Goal: Task Accomplishment & Management: Manage account settings

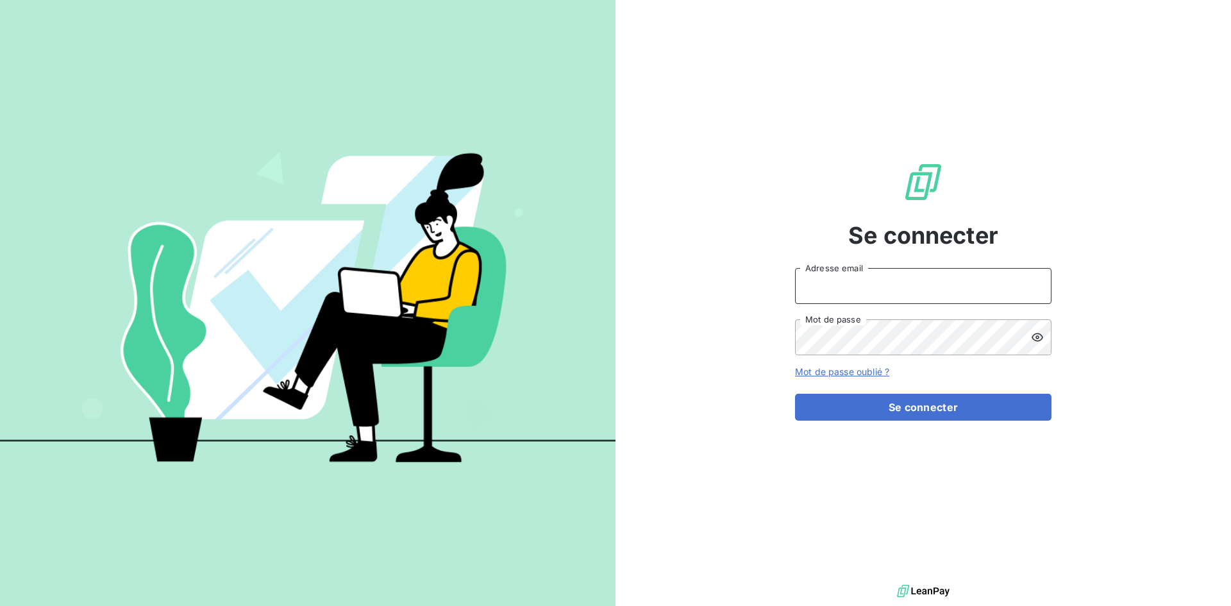
click at [834, 296] on input "Adresse email" at bounding box center [923, 286] width 256 height 36
paste input "[EMAIL_ADDRESS][DOMAIN_NAME]"
type input "[EMAIL_ADDRESS][DOMAIN_NAME]"
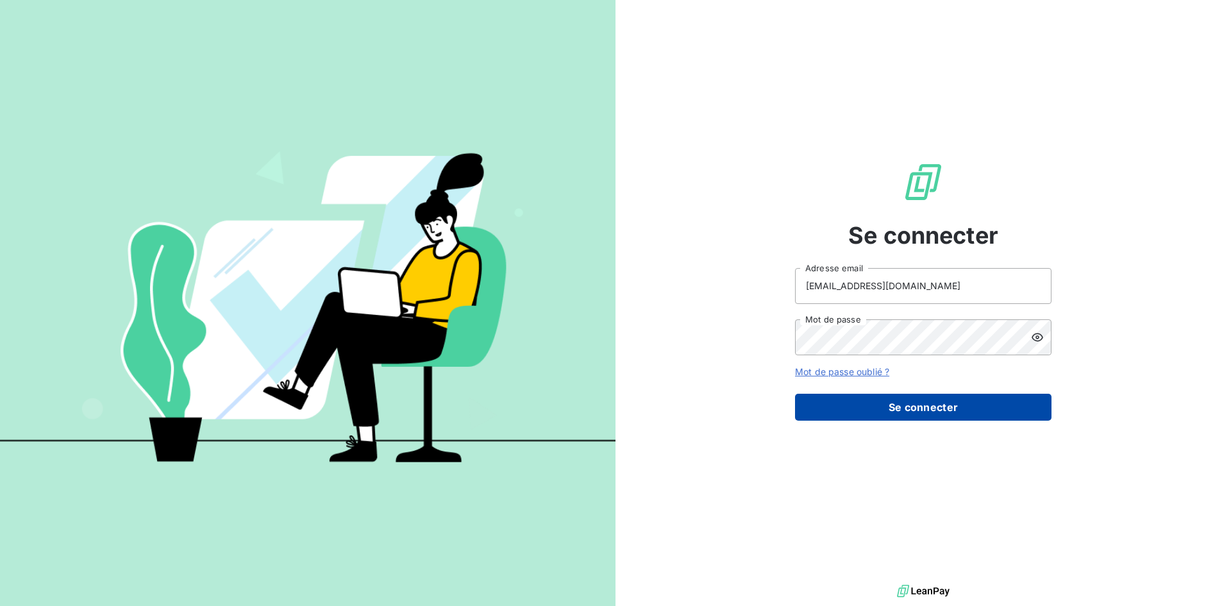
click at [878, 403] on button "Se connecter" at bounding box center [923, 407] width 256 height 27
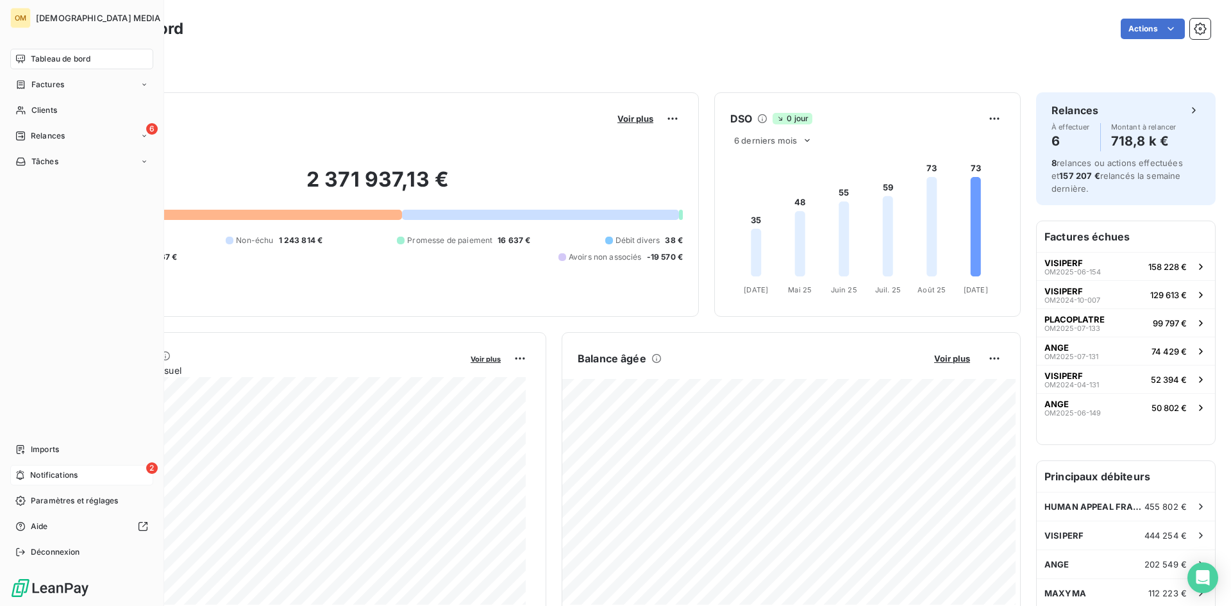
click at [40, 476] on span "Notifications" at bounding box center [53, 475] width 47 height 12
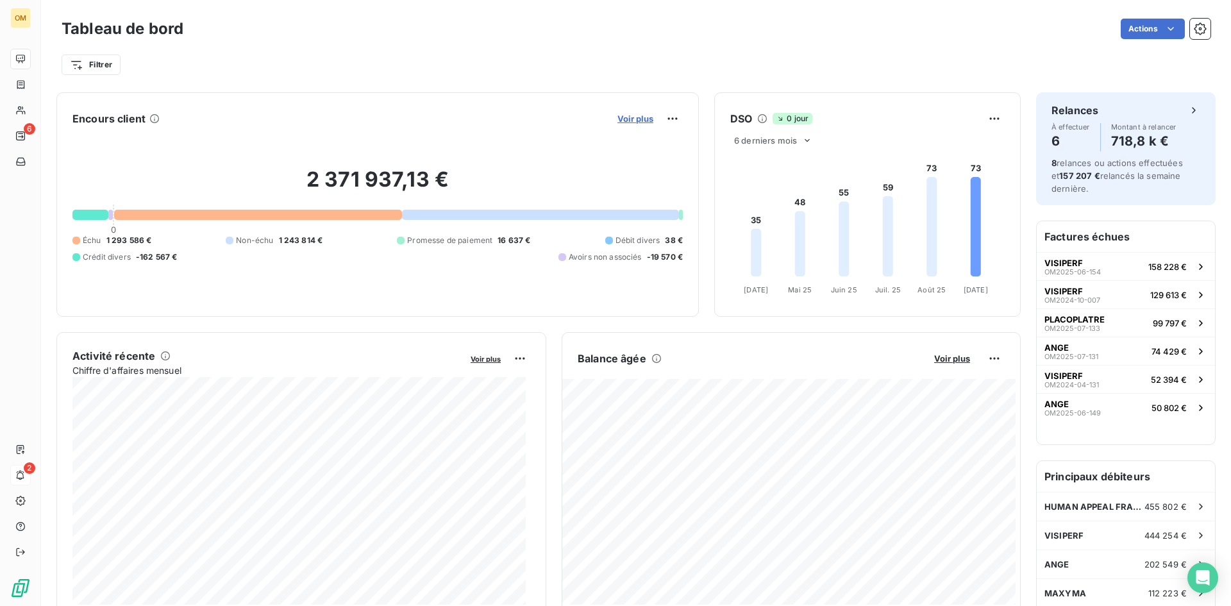
click at [618, 119] on span "Voir plus" at bounding box center [636, 118] width 36 height 10
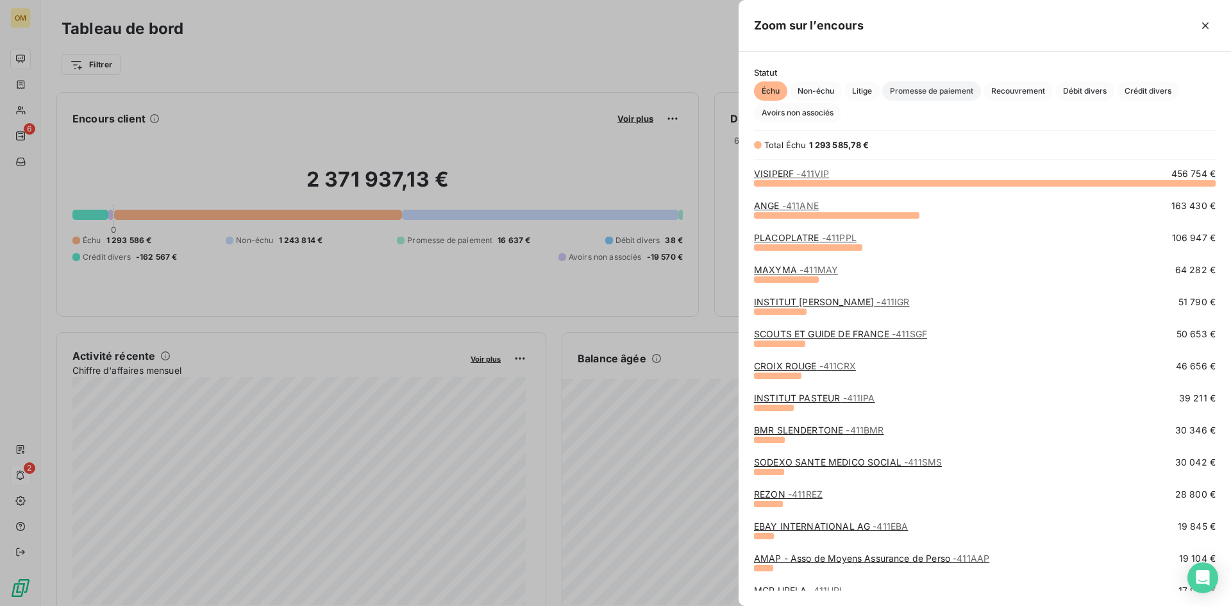
scroll to position [414, 483]
click at [948, 92] on span "Promesse de paiement" at bounding box center [931, 90] width 99 height 19
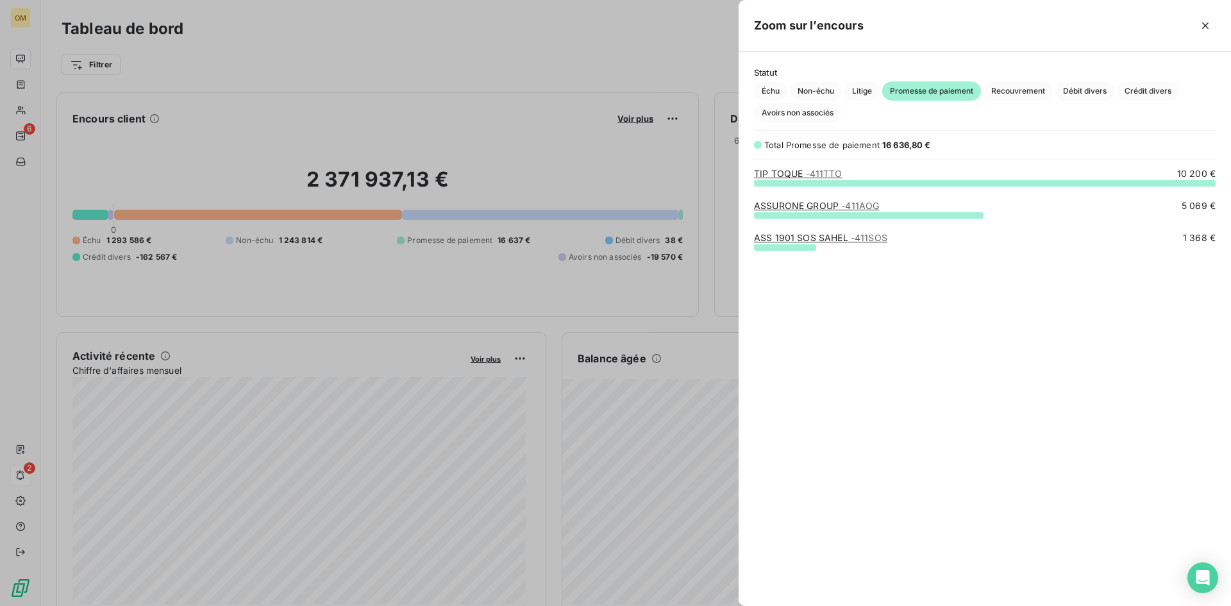
click at [824, 208] on link "ASSURONE GROUP - 411AOG" at bounding box center [816, 205] width 125 height 11
